Goal: Transaction & Acquisition: Purchase product/service

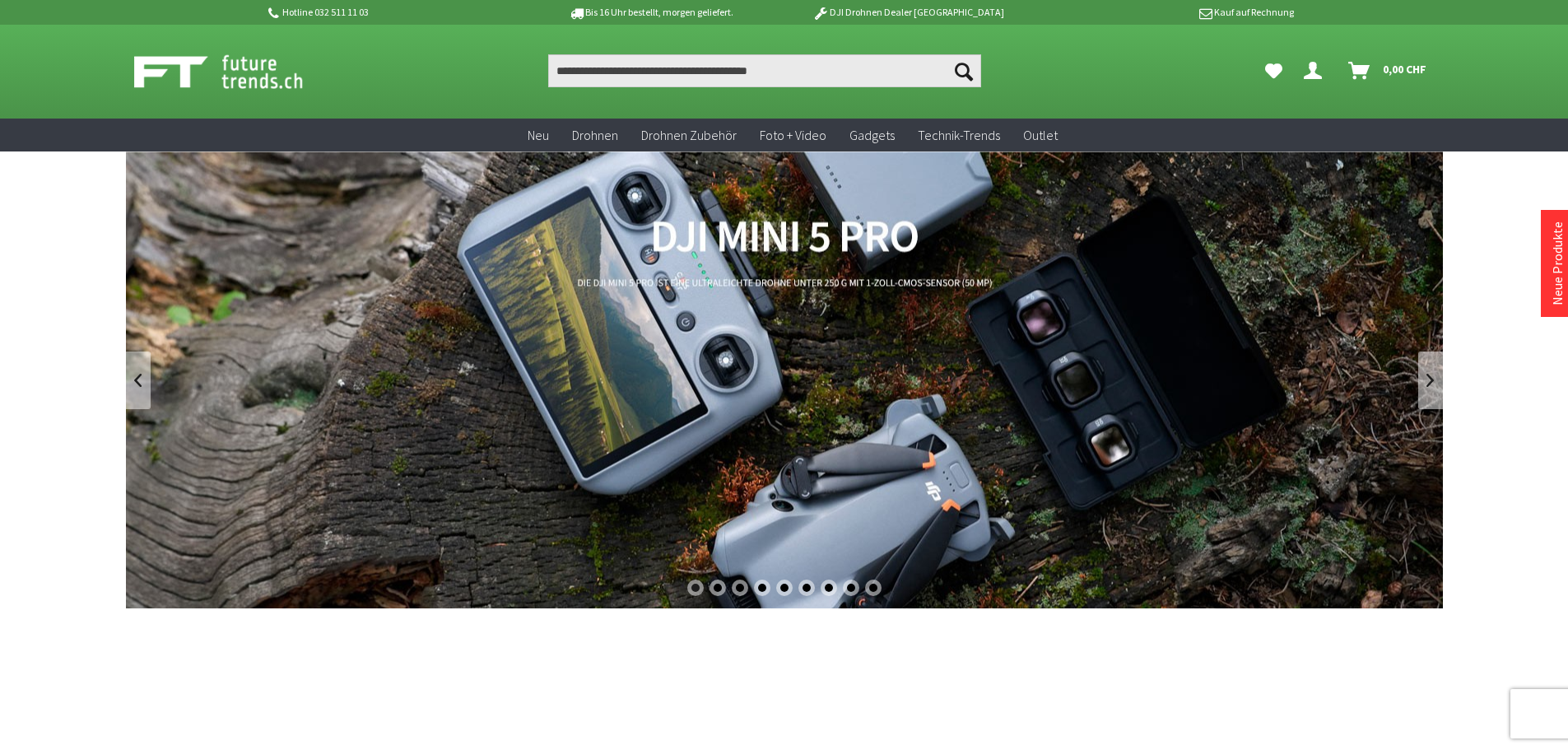
click at [387, 337] on link "DJI Mini 5 Pro" at bounding box center [784, 379] width 1317 height 457
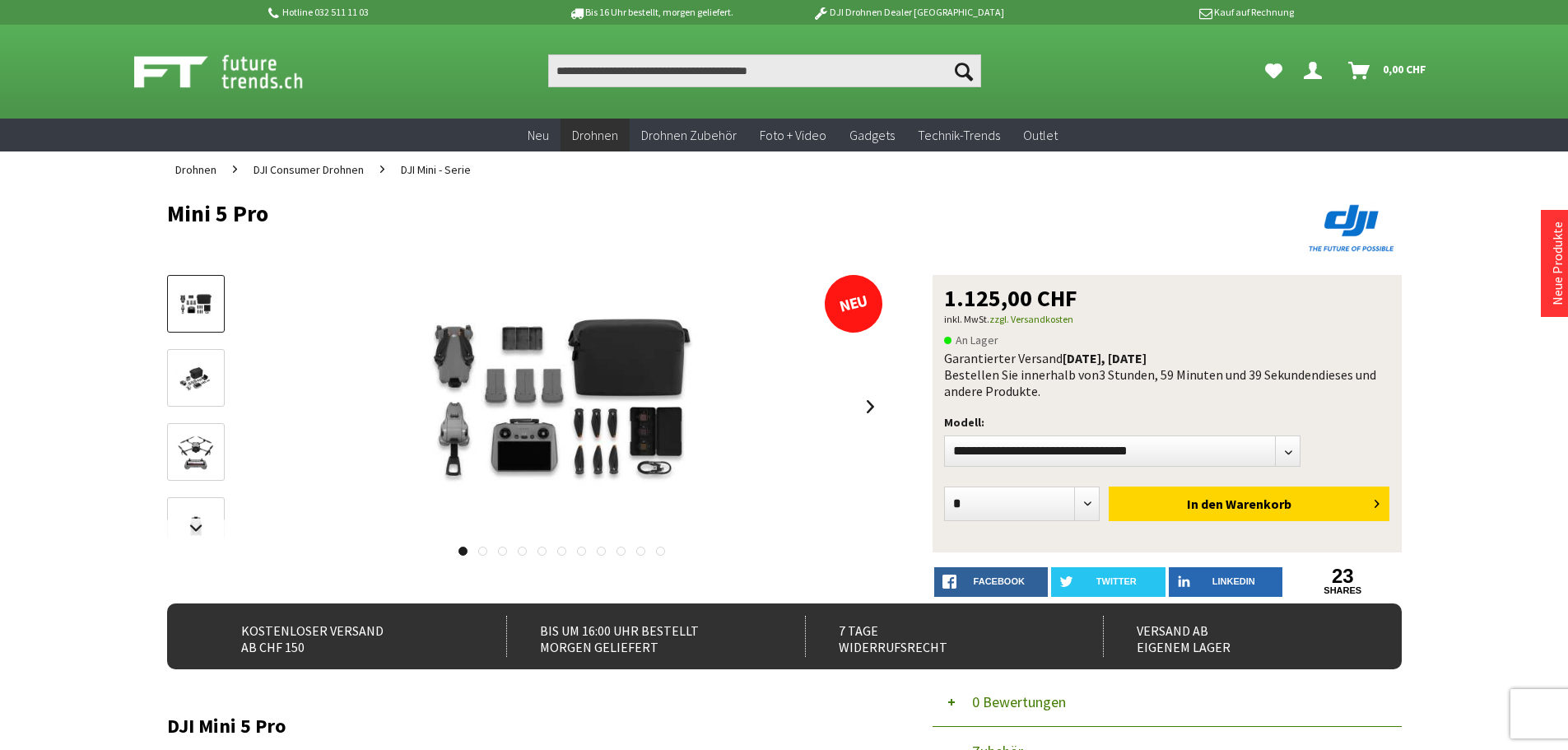
click at [620, 203] on h1 "Mini 5 Pro" at bounding box center [661, 213] width 988 height 25
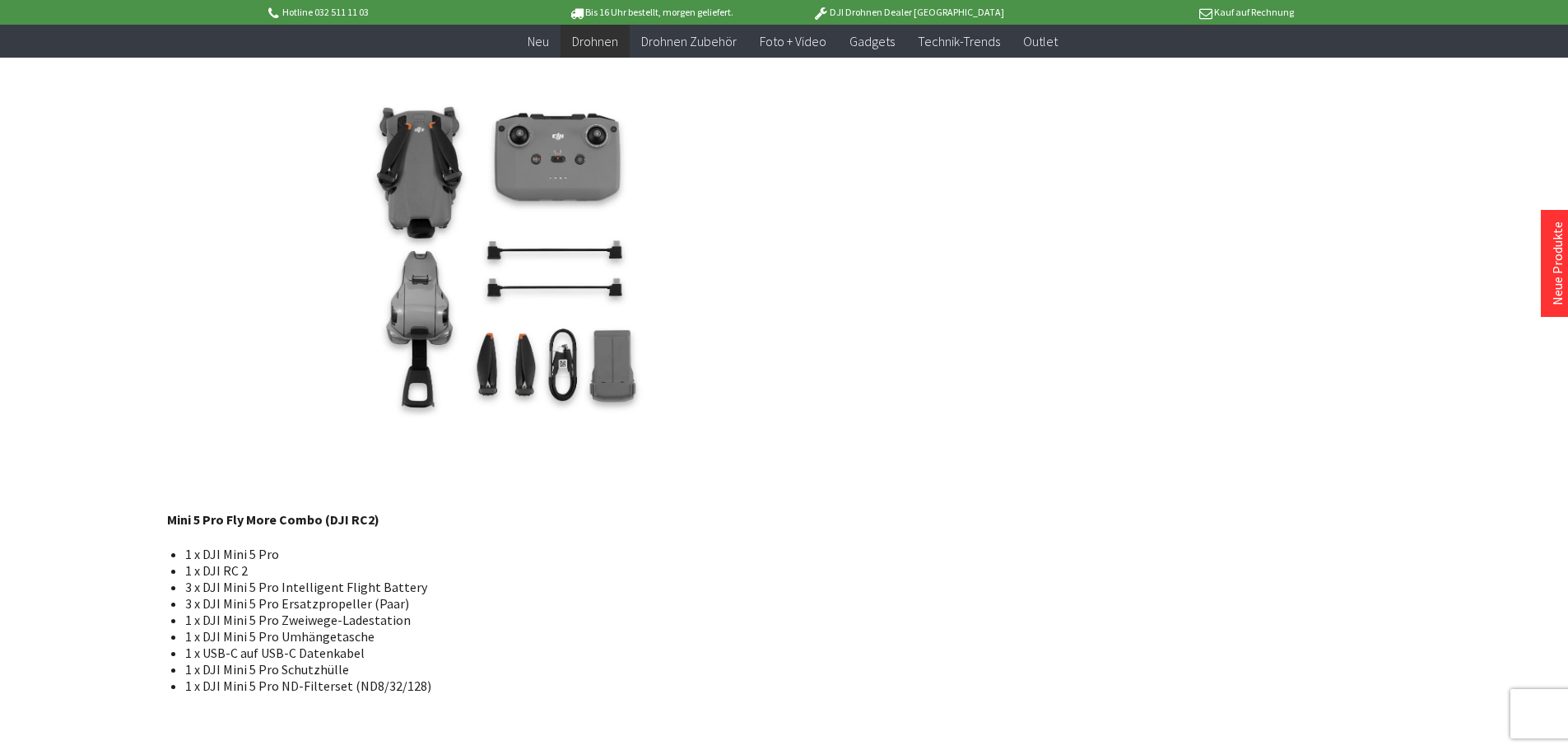
scroll to position [3130, 0]
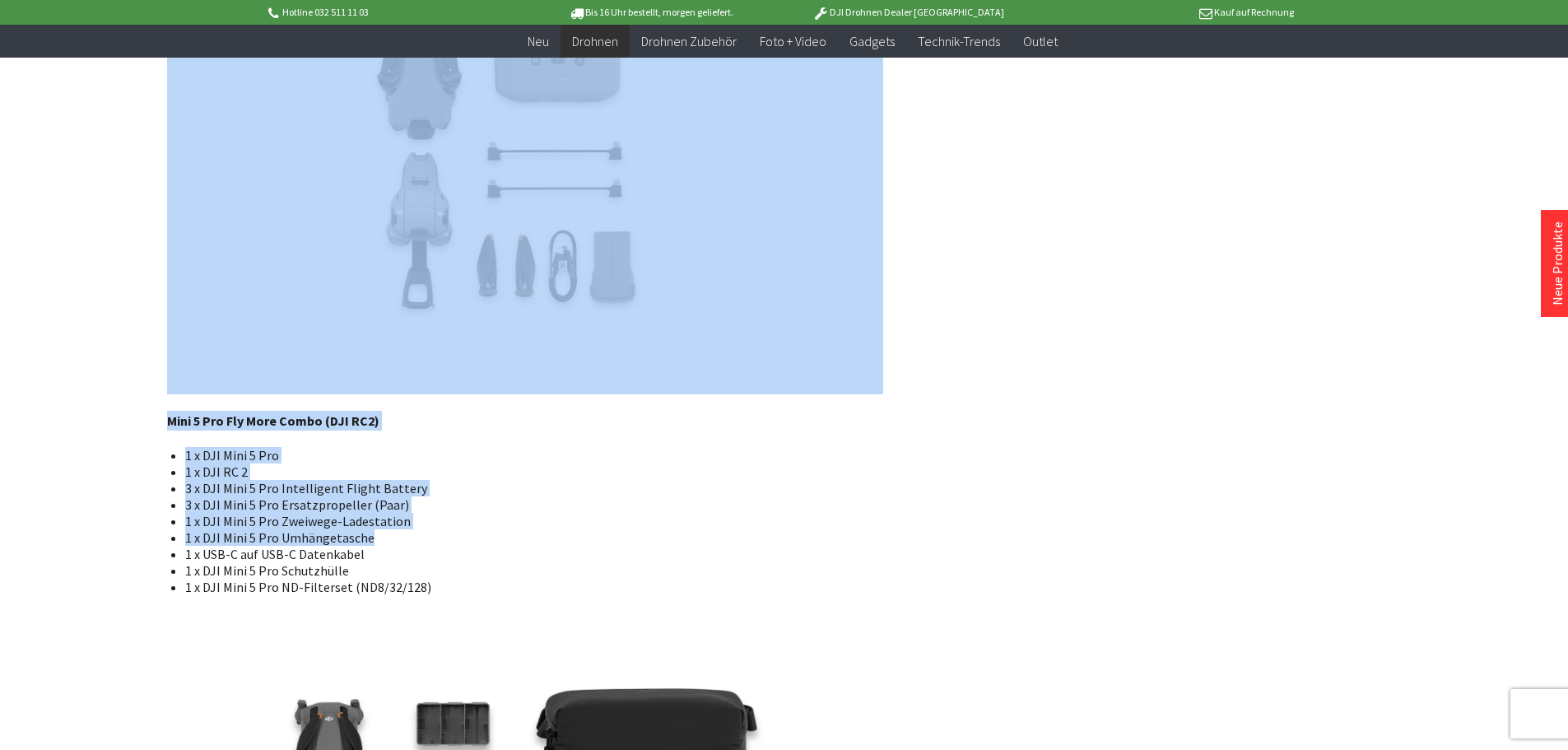
drag, startPoint x: 163, startPoint y: 429, endPoint x: 424, endPoint y: 520, distance: 276.4
click at [424, 529] on li "1 x DJI Mini 5 Pro Umhängetasche" at bounding box center [528, 538] width 685 height 17
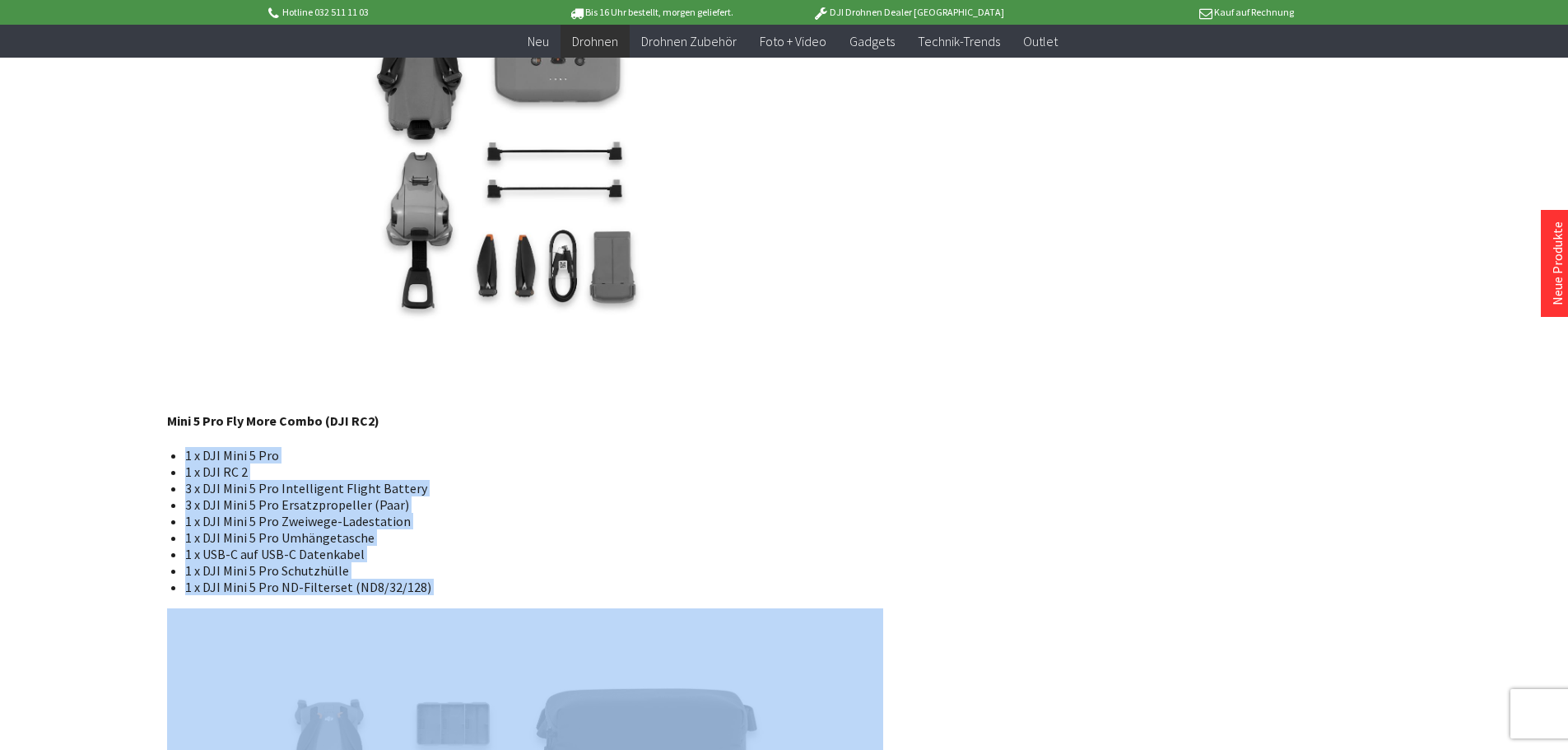
drag, startPoint x: 448, startPoint y: 582, endPoint x: 181, endPoint y: 434, distance: 305.3
copy div "1 x DJI Mini 5 Pro 1 x DJI RC 2 3 x DJI Mini 5 Pro Intelligent Flight Battery 3…"
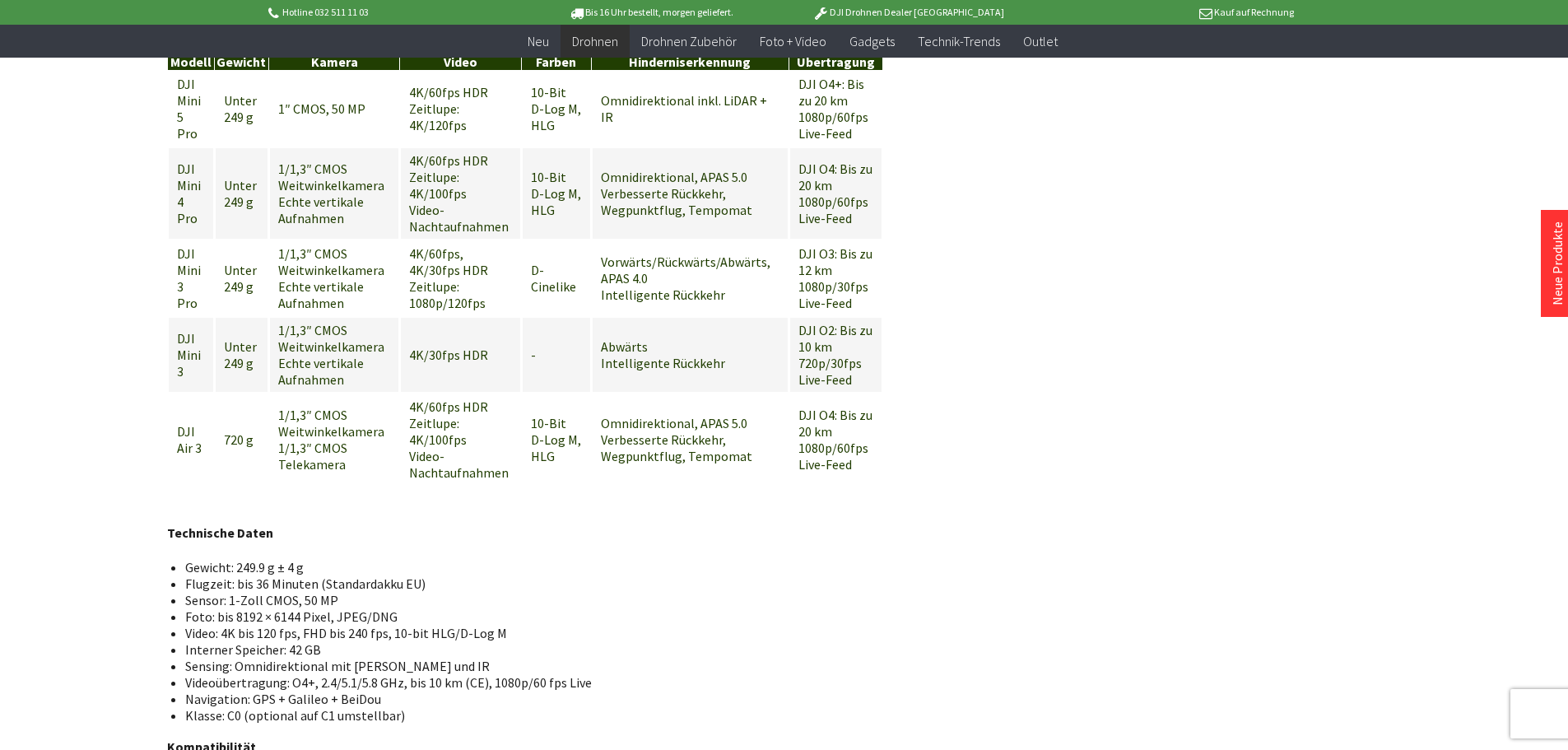
scroll to position [0, 0]
